Goal: Transaction & Acquisition: Purchase product/service

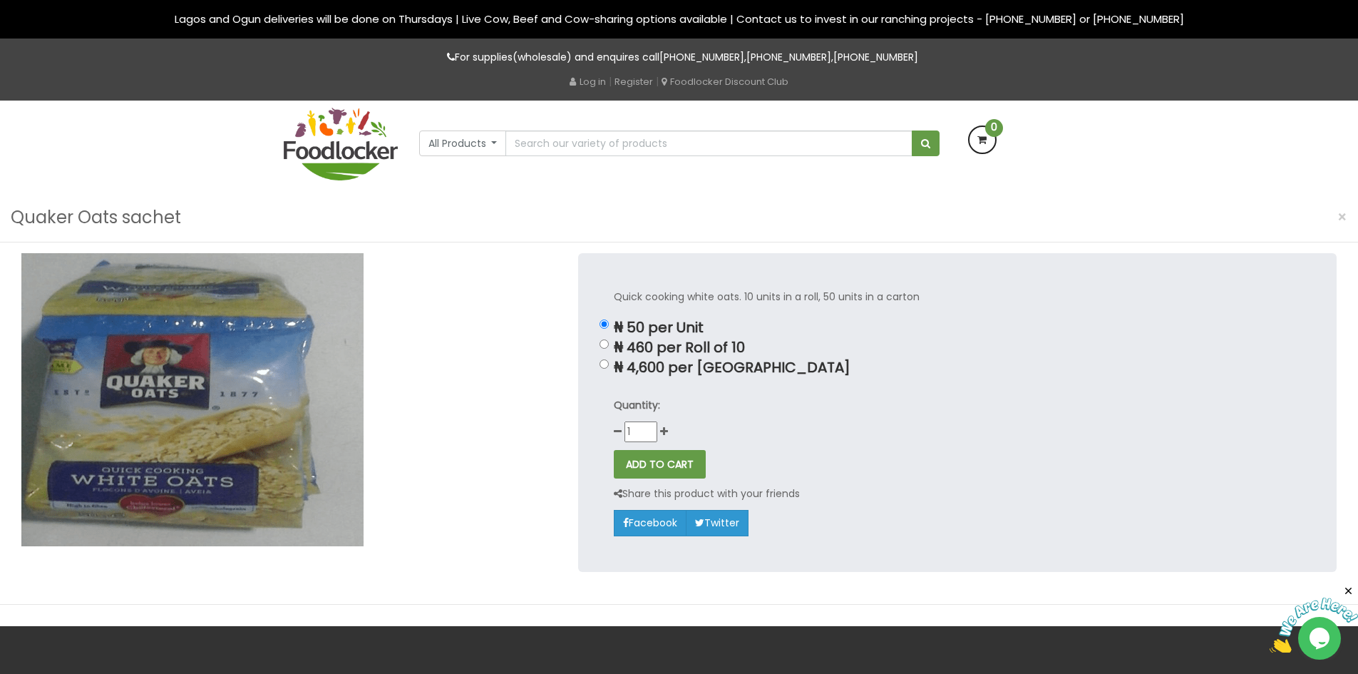
click at [175, 411] on img at bounding box center [192, 399] width 342 height 293
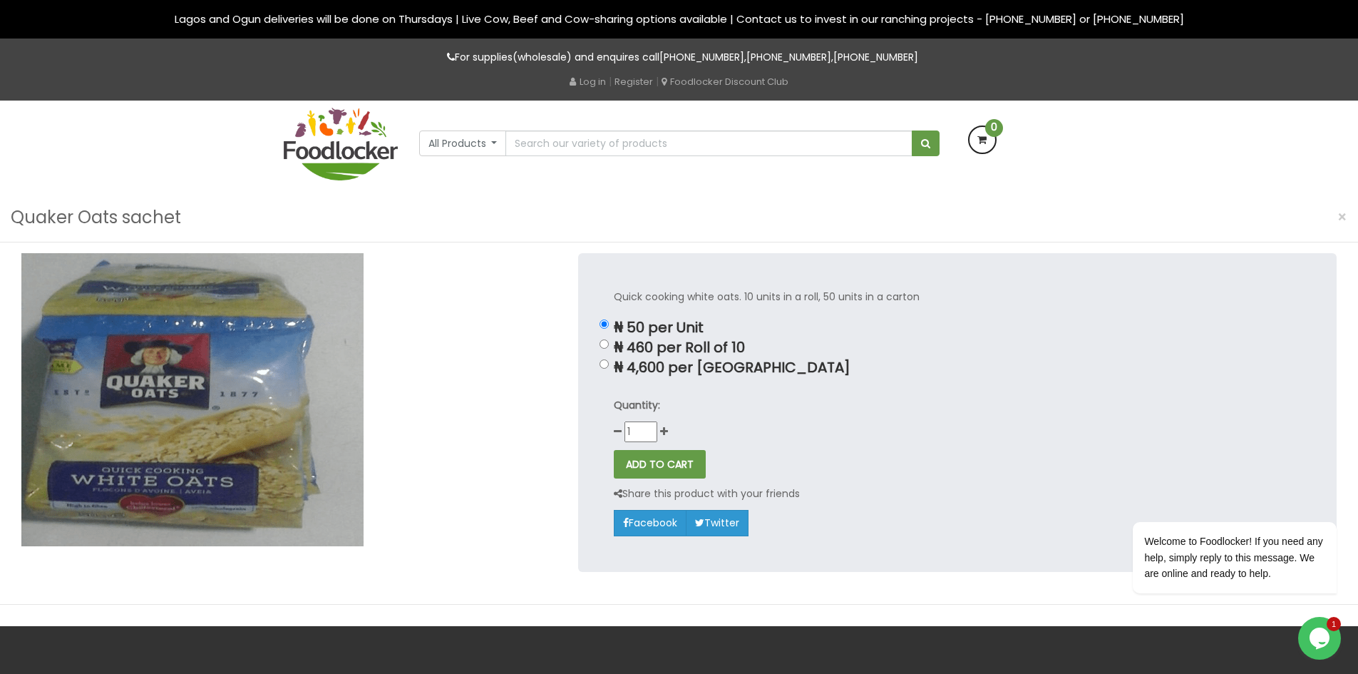
click at [190, 413] on img at bounding box center [192, 399] width 342 height 293
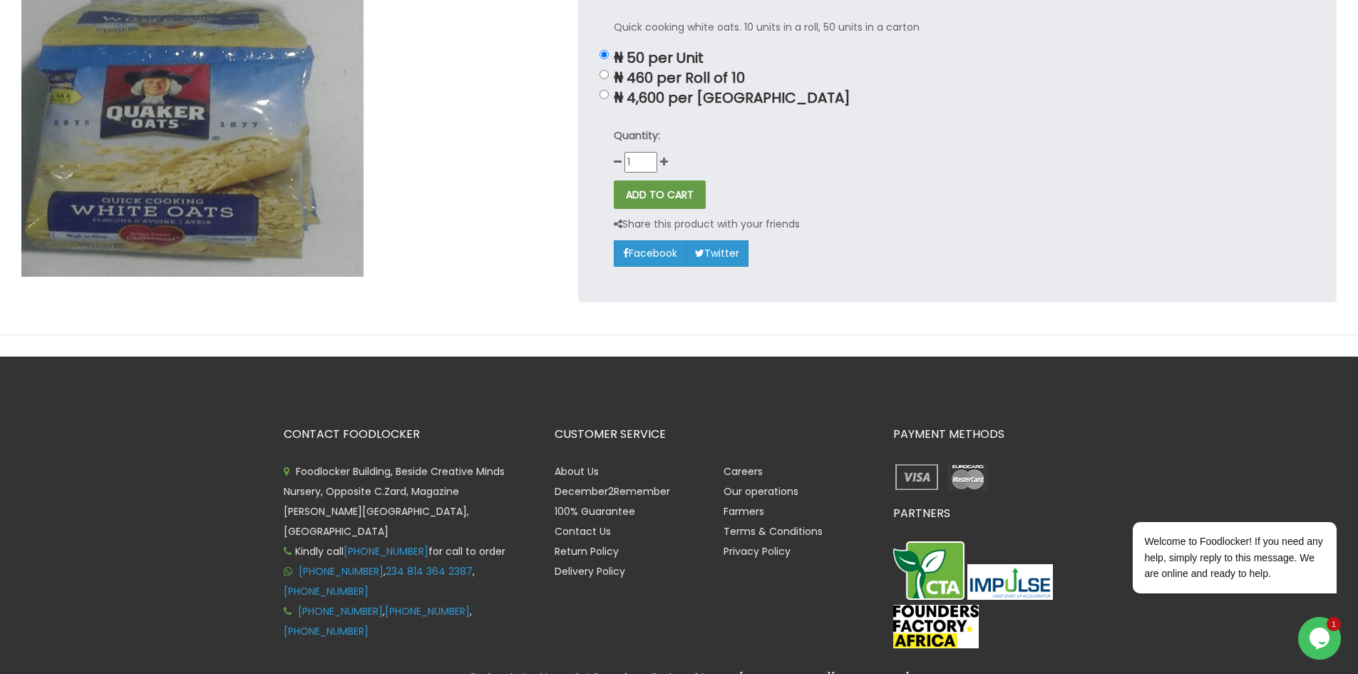
scroll to position [46, 0]
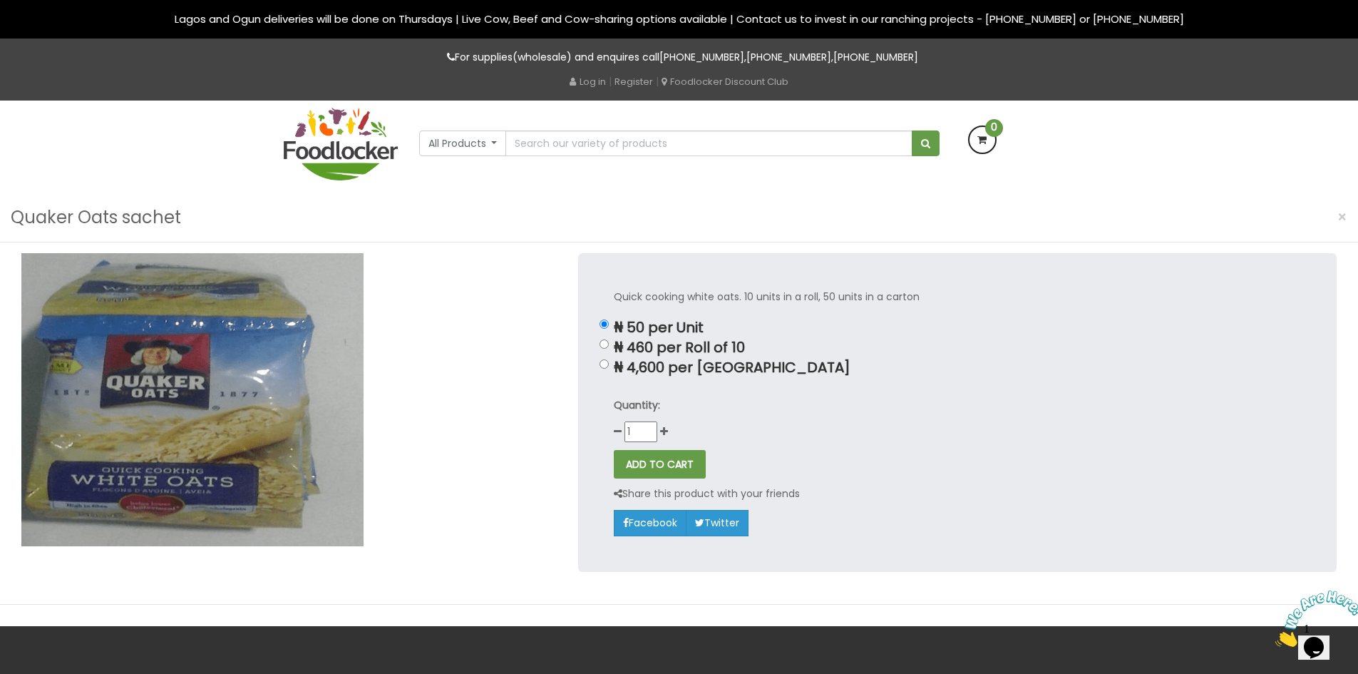
click at [260, 351] on img at bounding box center [192, 399] width 342 height 293
